Goal: Task Accomplishment & Management: Use online tool/utility

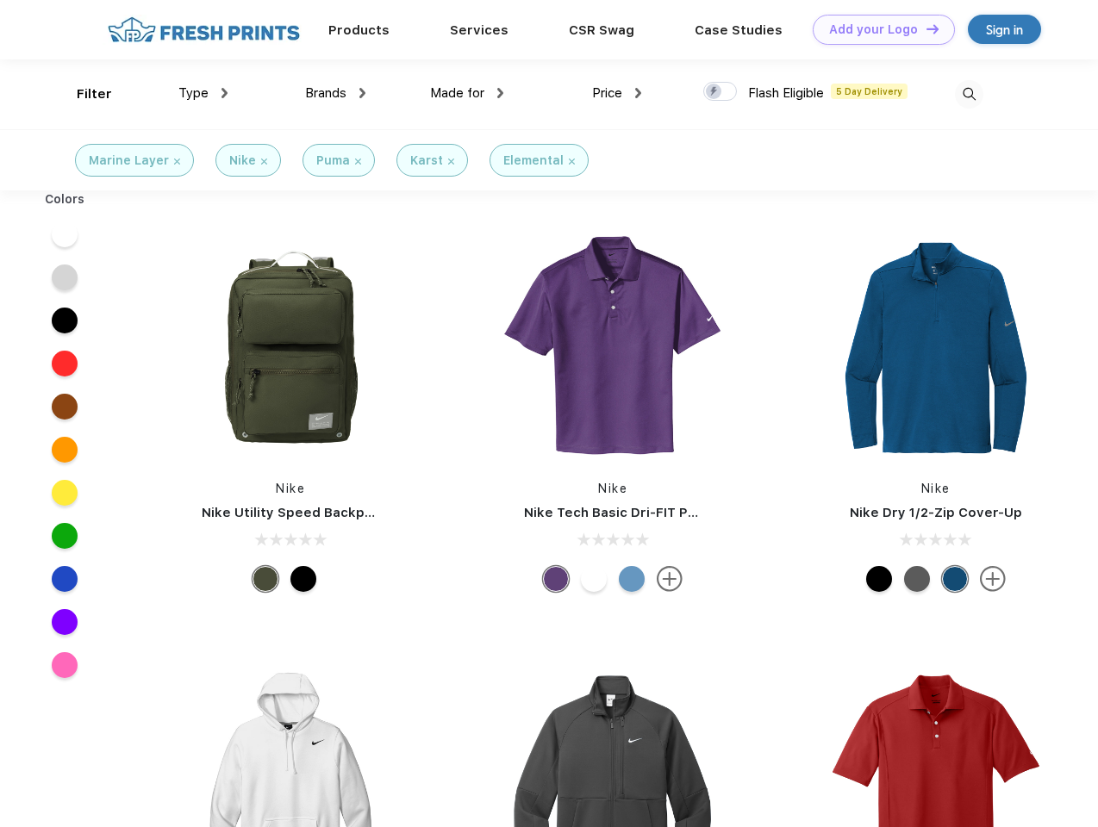
click at [877, 29] on link "Add your Logo Design Tool" at bounding box center [884, 30] width 142 height 30
click at [0, 0] on div "Design Tool" at bounding box center [0, 0] width 0 height 0
click at [925, 28] on link "Add your Logo Design Tool" at bounding box center [884, 30] width 142 height 30
click at [83, 94] on div "Filter" at bounding box center [94, 94] width 35 height 20
click at [203, 93] on span "Type" at bounding box center [193, 93] width 30 height 16
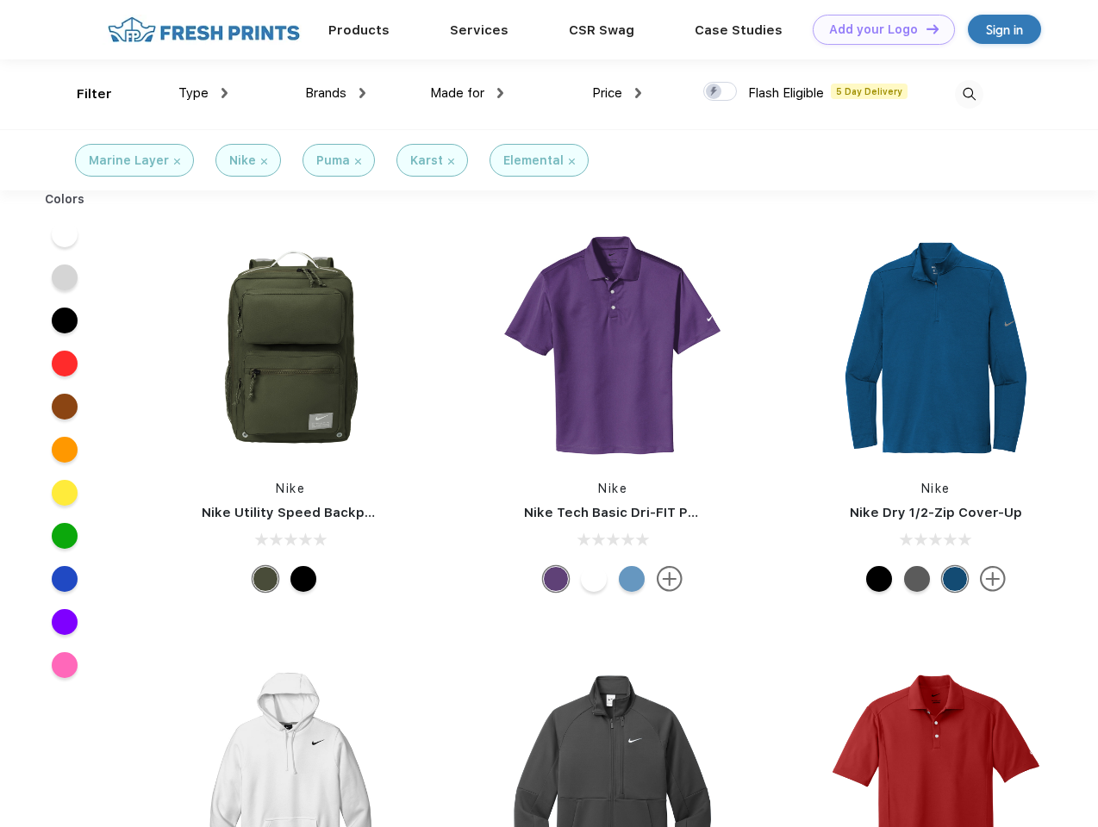
click at [335, 93] on span "Brands" at bounding box center [325, 93] width 41 height 16
click at [467, 93] on span "Made for" at bounding box center [457, 93] width 54 height 16
click at [617, 93] on span "Price" at bounding box center [607, 93] width 30 height 16
click at [721, 92] on div at bounding box center [720, 91] width 34 height 19
click at [715, 92] on input "checkbox" at bounding box center [708, 86] width 11 height 11
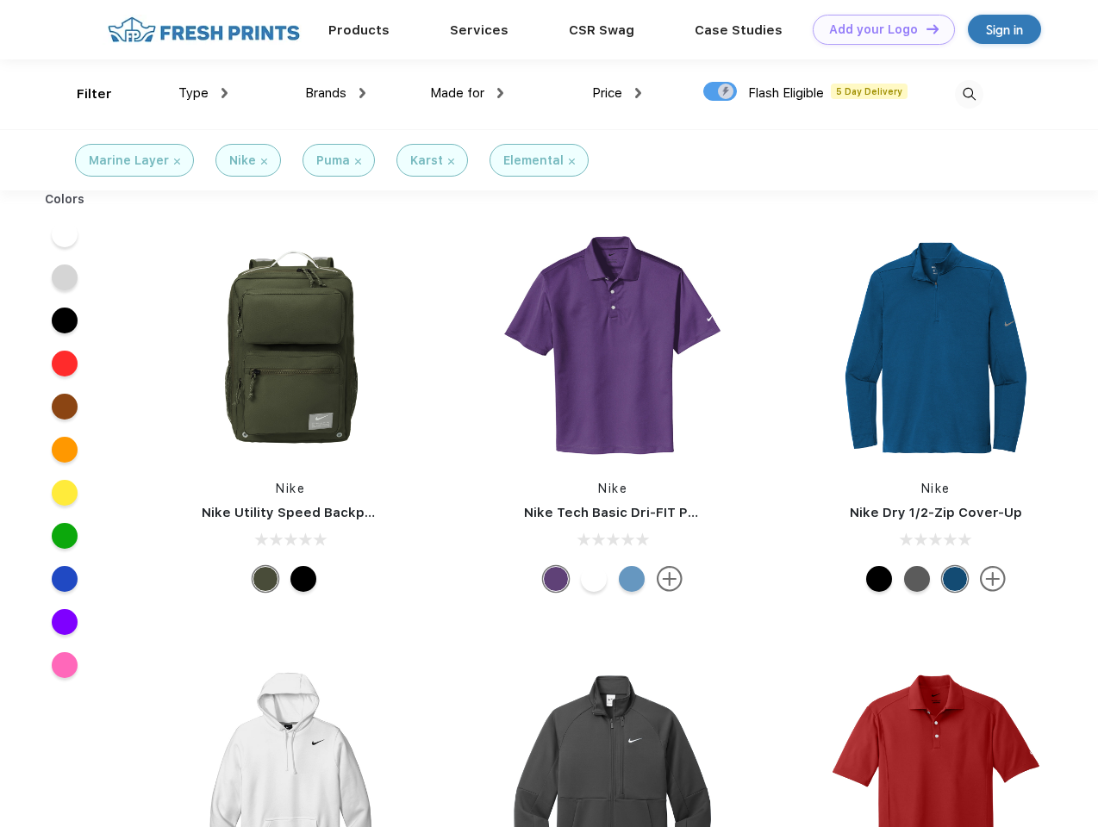
click at [969, 94] on img at bounding box center [969, 94] width 28 height 28
